Goal: Task Accomplishment & Management: Use online tool/utility

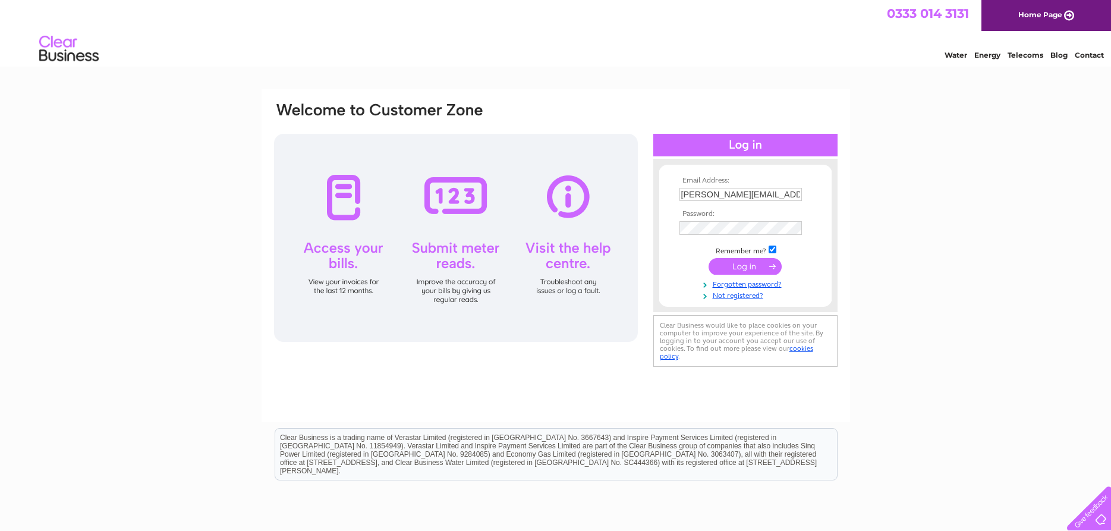
click at [742, 266] on input "submit" at bounding box center [745, 266] width 73 height 17
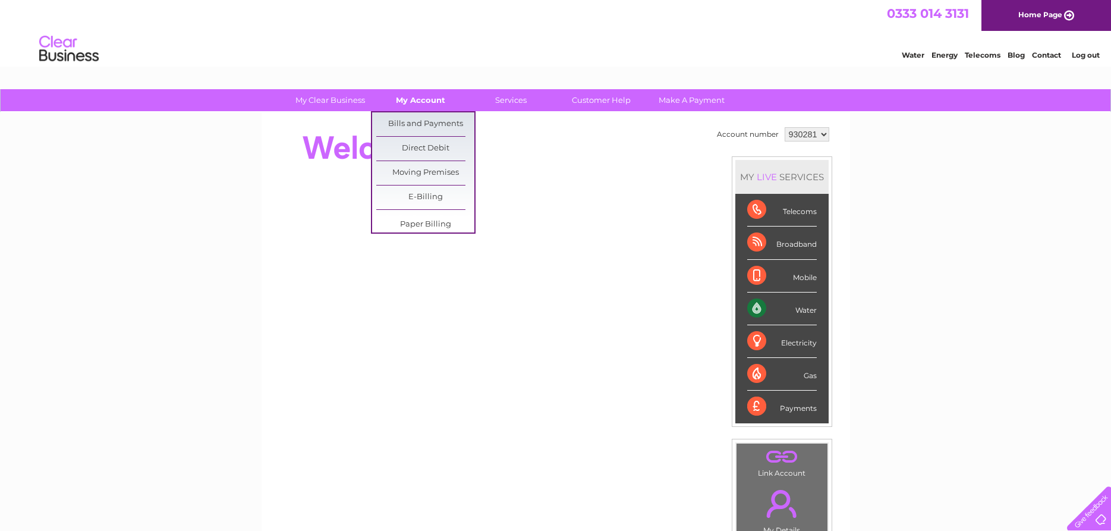
click at [417, 109] on link "My Account" at bounding box center [421, 100] width 98 height 22
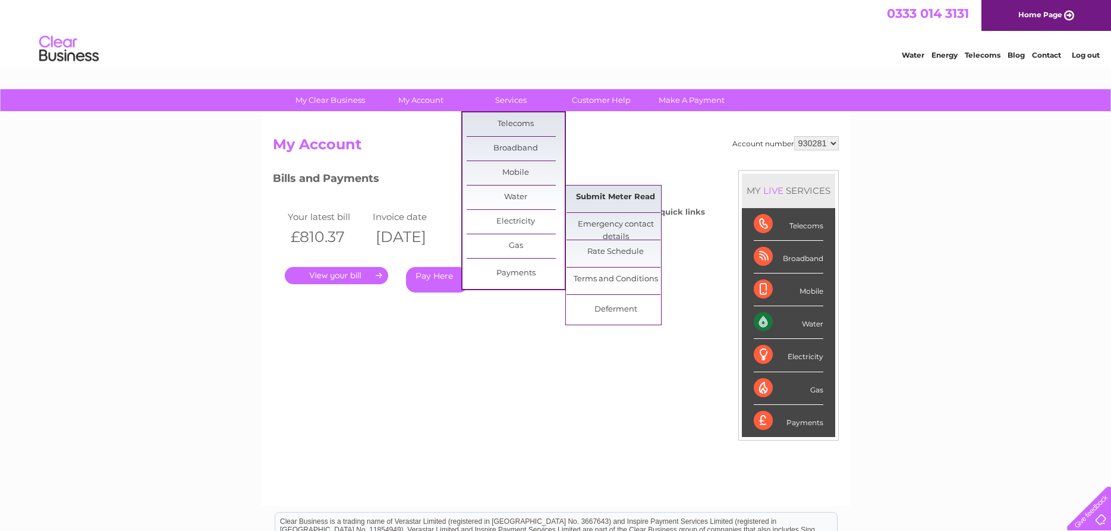
click at [618, 198] on link "Submit Meter Read" at bounding box center [616, 198] width 98 height 24
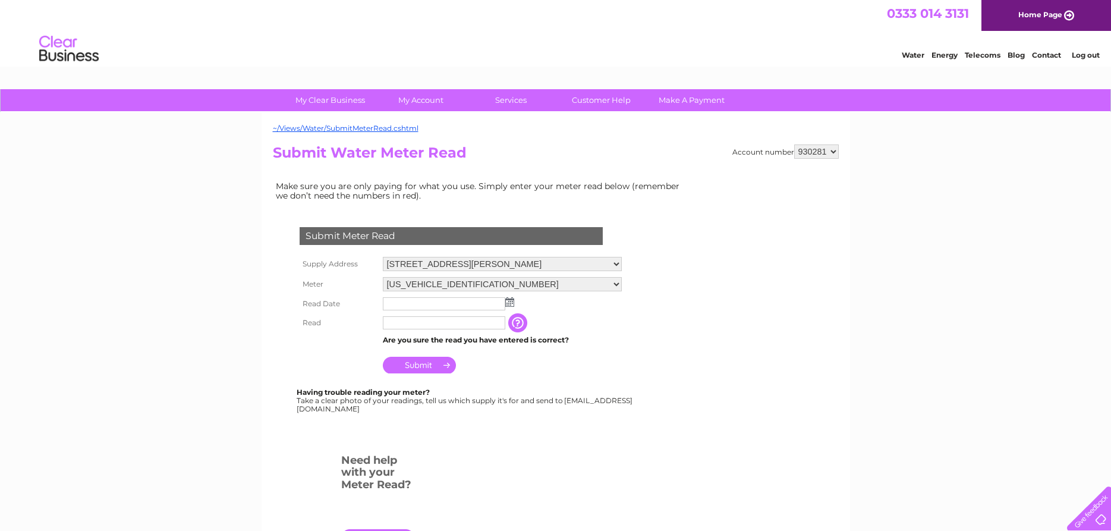
click at [508, 303] on img at bounding box center [509, 302] width 9 height 10
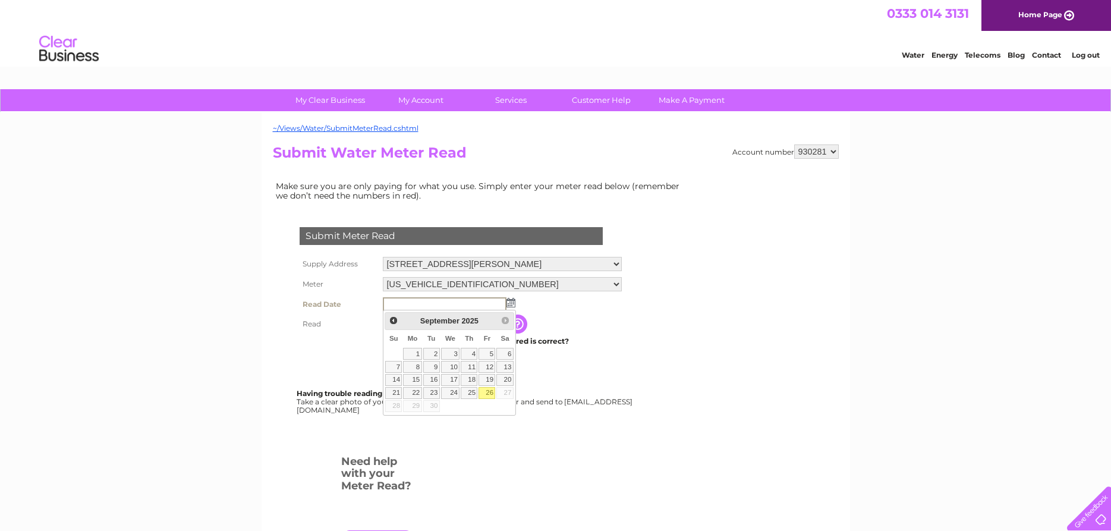
click at [486, 395] on link "26" at bounding box center [487, 393] width 17 height 12
type input "2025/09/26"
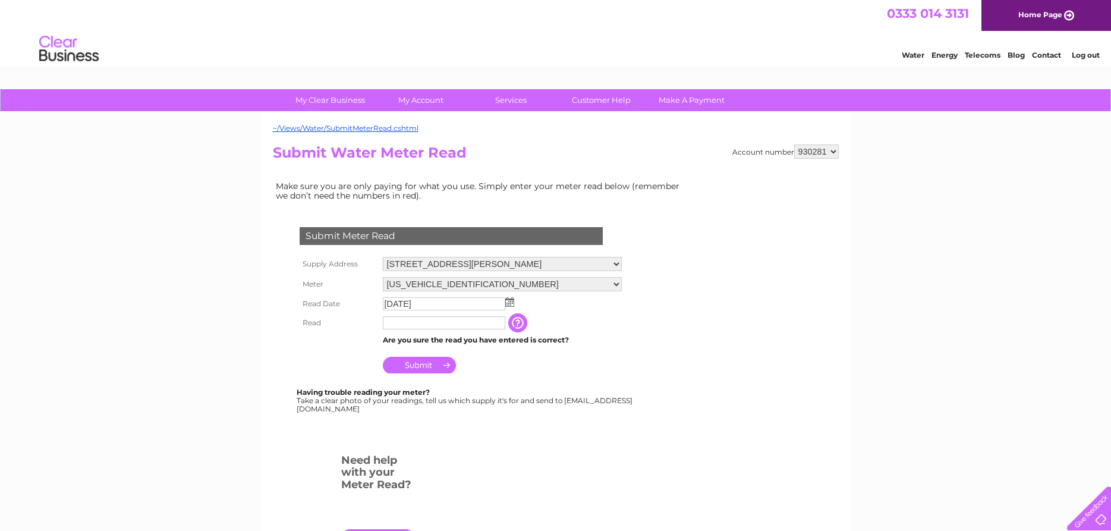
click at [403, 323] on input "text" at bounding box center [444, 322] width 122 height 13
type input "35663"
click at [413, 370] on input "Submit" at bounding box center [419, 366] width 73 height 17
